Goal: Transaction & Acquisition: Subscribe to service/newsletter

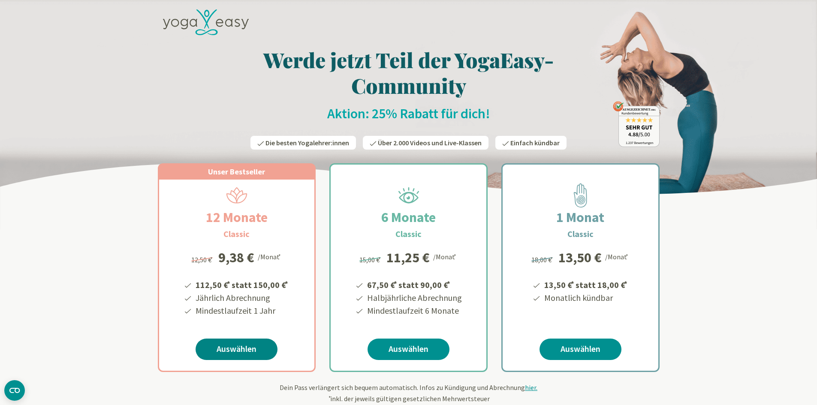
click at [239, 350] on link "Auswählen" at bounding box center [237, 349] width 82 height 21
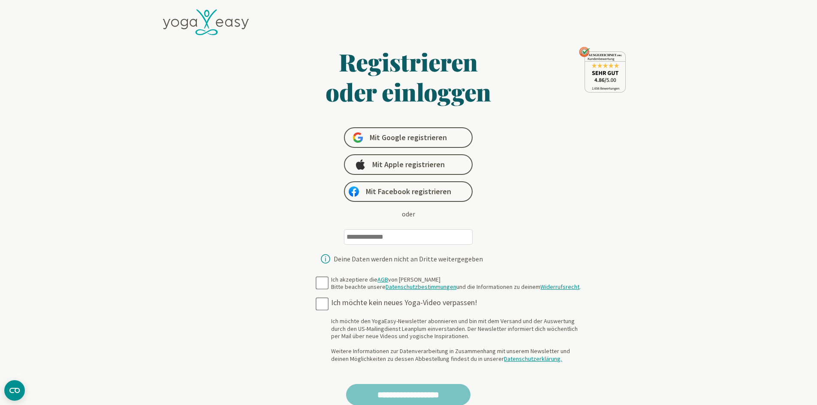
type input "**********"
click at [318, 303] on form "**********" at bounding box center [409, 284] width 332 height 474
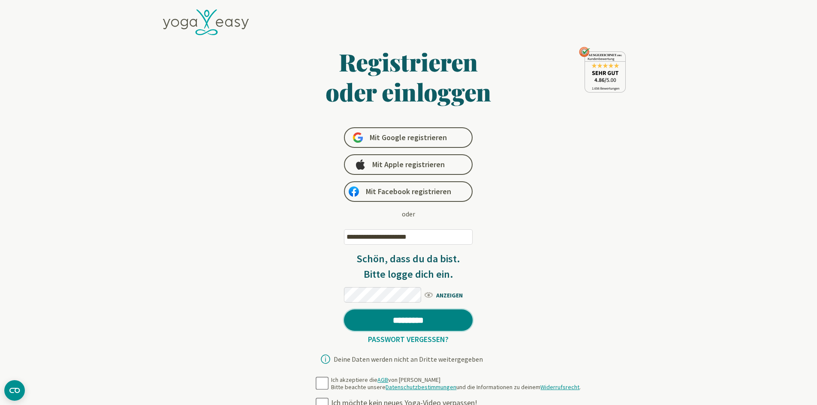
click at [392, 319] on input "*********" at bounding box center [408, 320] width 129 height 21
